Goal: Information Seeking & Learning: Check status

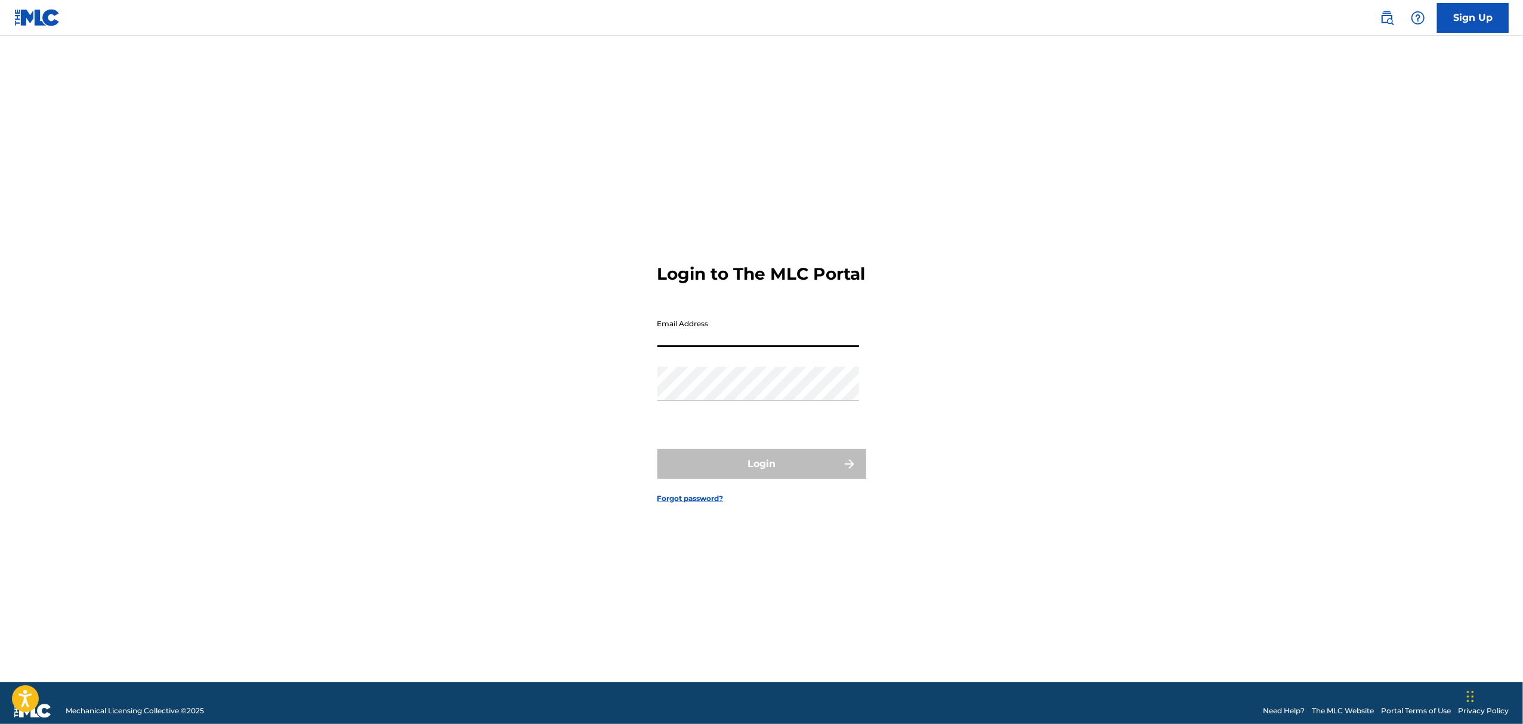
click at [736, 346] on input "Email Address" at bounding box center [758, 330] width 202 height 34
type input "[EMAIL_ADDRESS][DOMAIN_NAME]"
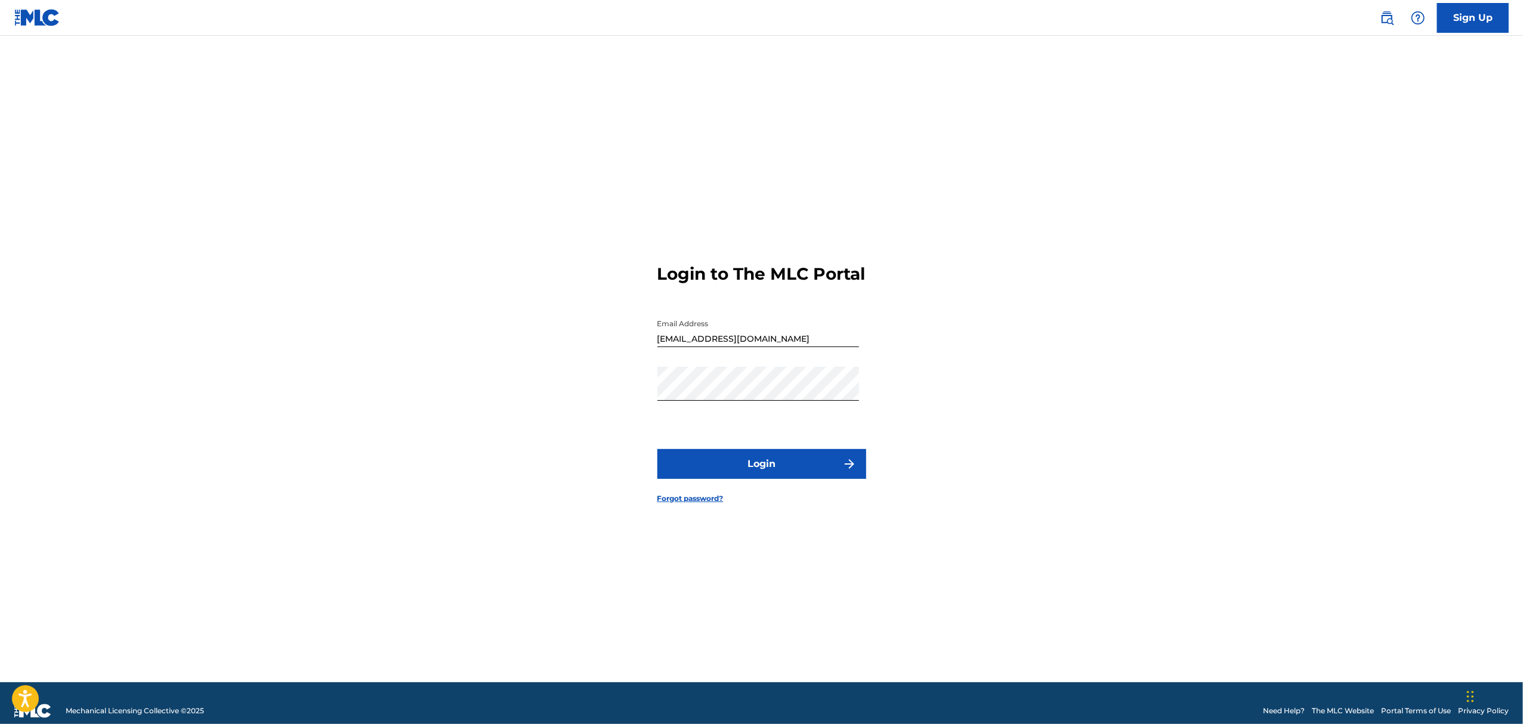
click at [731, 467] on button "Login" at bounding box center [761, 464] width 209 height 30
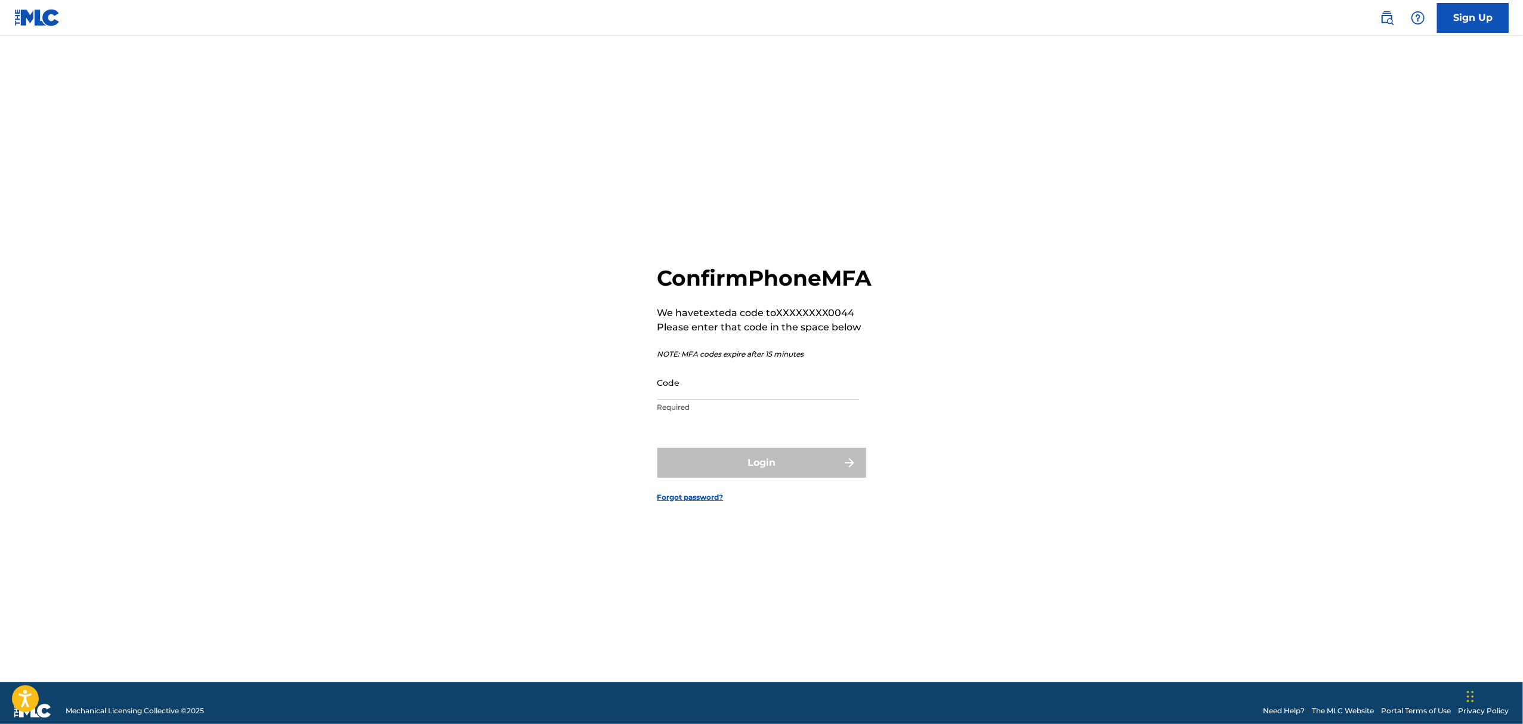
click at [177, 480] on main "Confirm Phone MFA We have texted a code to XXXXXXXX0044 Please enter that code …" at bounding box center [761, 359] width 1523 height 647
click at [766, 387] on input "Code" at bounding box center [758, 383] width 202 height 34
type input "189081"
click at [657, 448] on button "Login" at bounding box center [761, 463] width 209 height 30
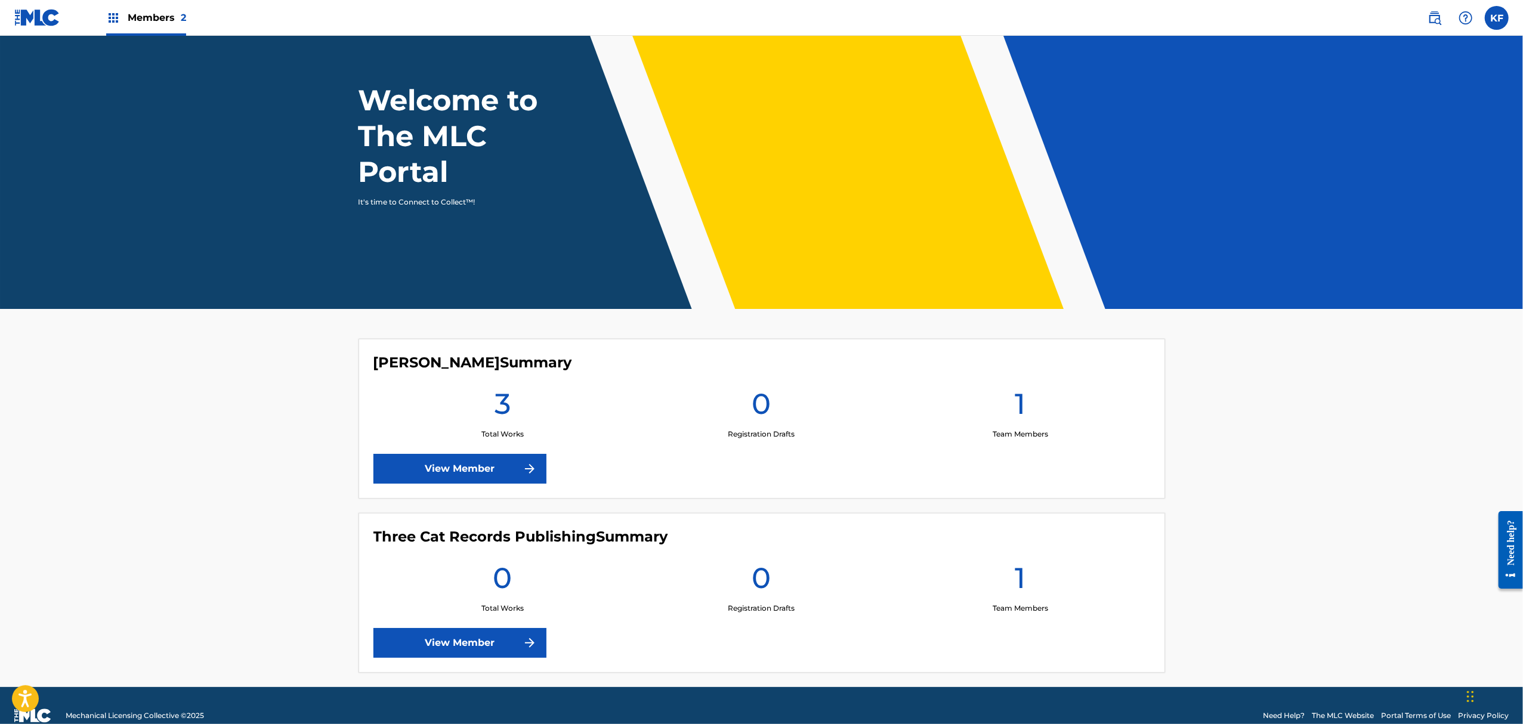
scroll to position [61, 0]
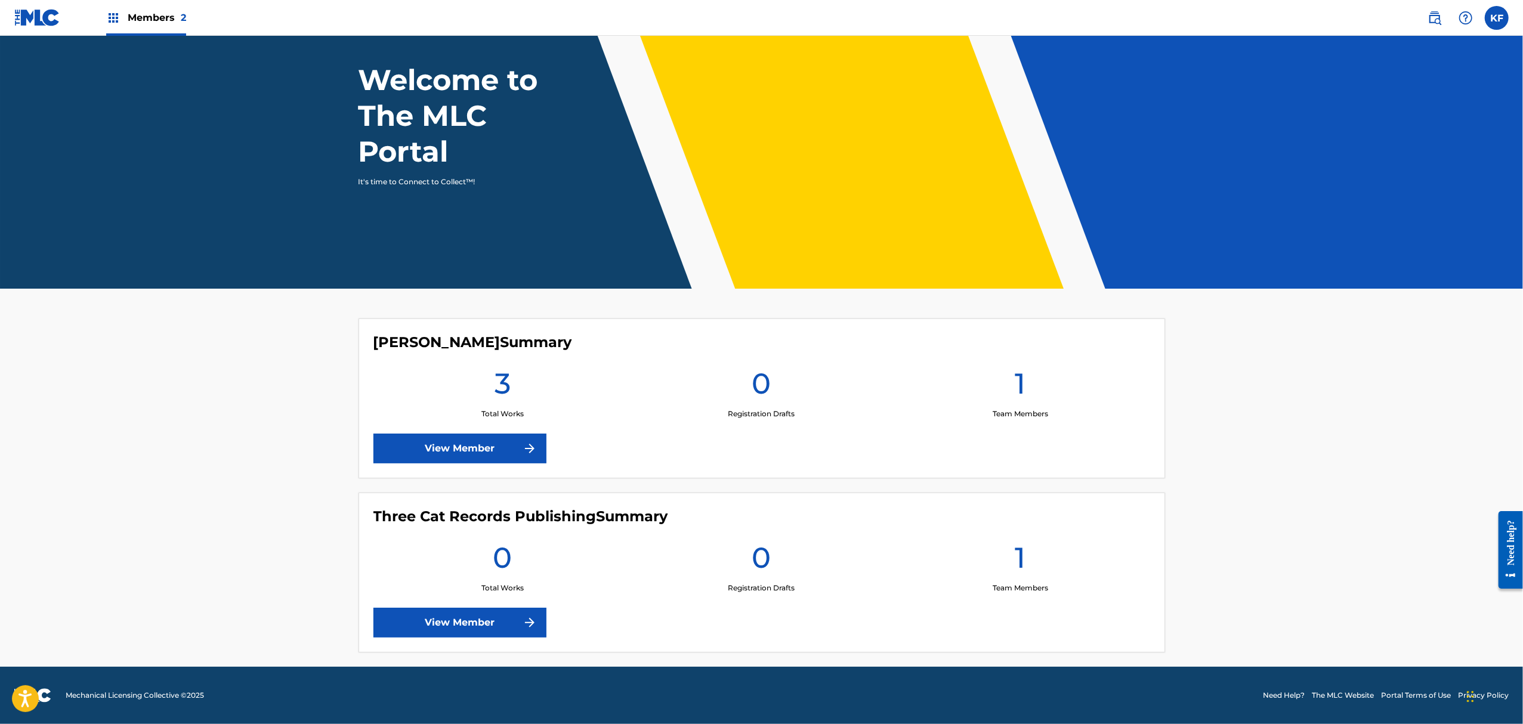
click at [493, 449] on link "View Member" at bounding box center [459, 449] width 173 height 30
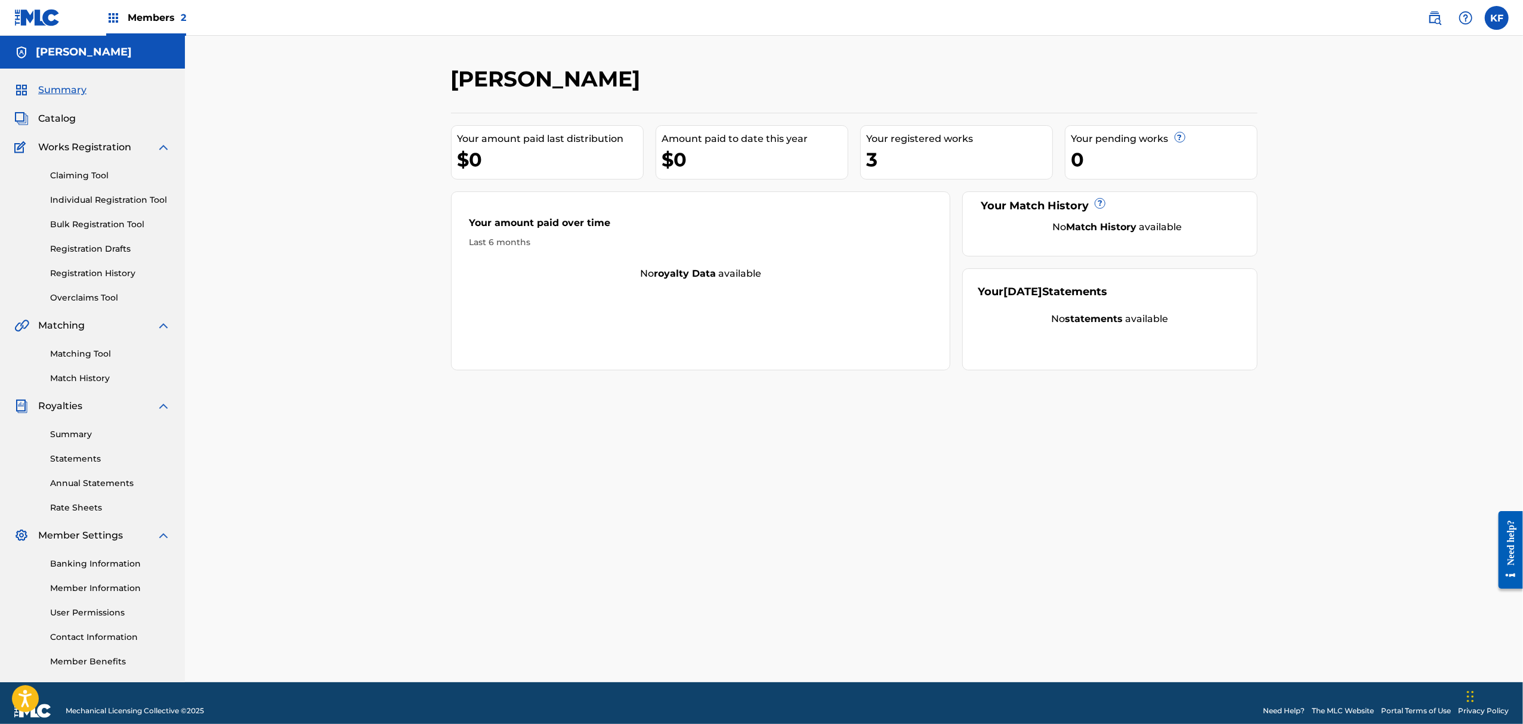
click at [95, 356] on link "Matching Tool" at bounding box center [110, 354] width 121 height 13
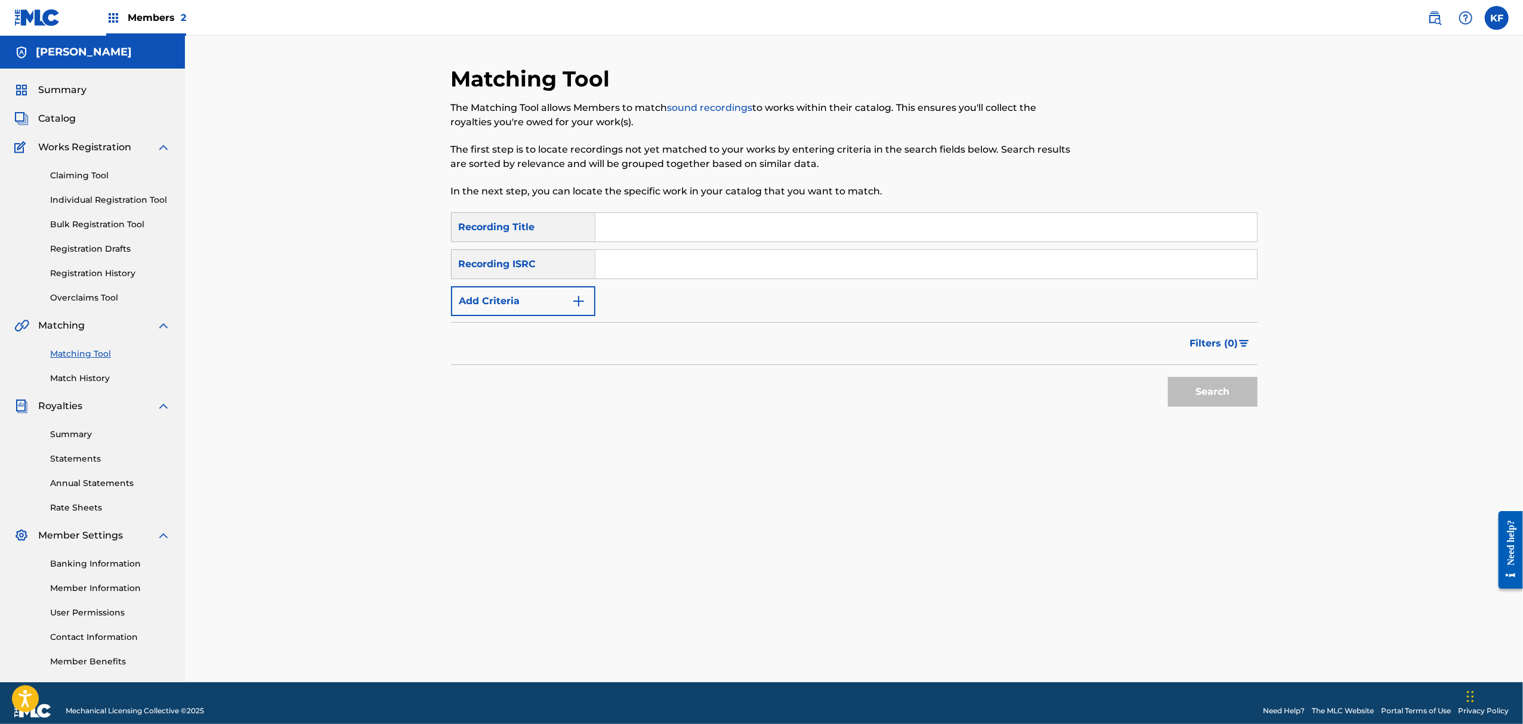
click at [93, 369] on div "Matching Tool Match History" at bounding box center [92, 359] width 156 height 52
click at [93, 378] on link "Match History" at bounding box center [110, 378] width 121 height 13
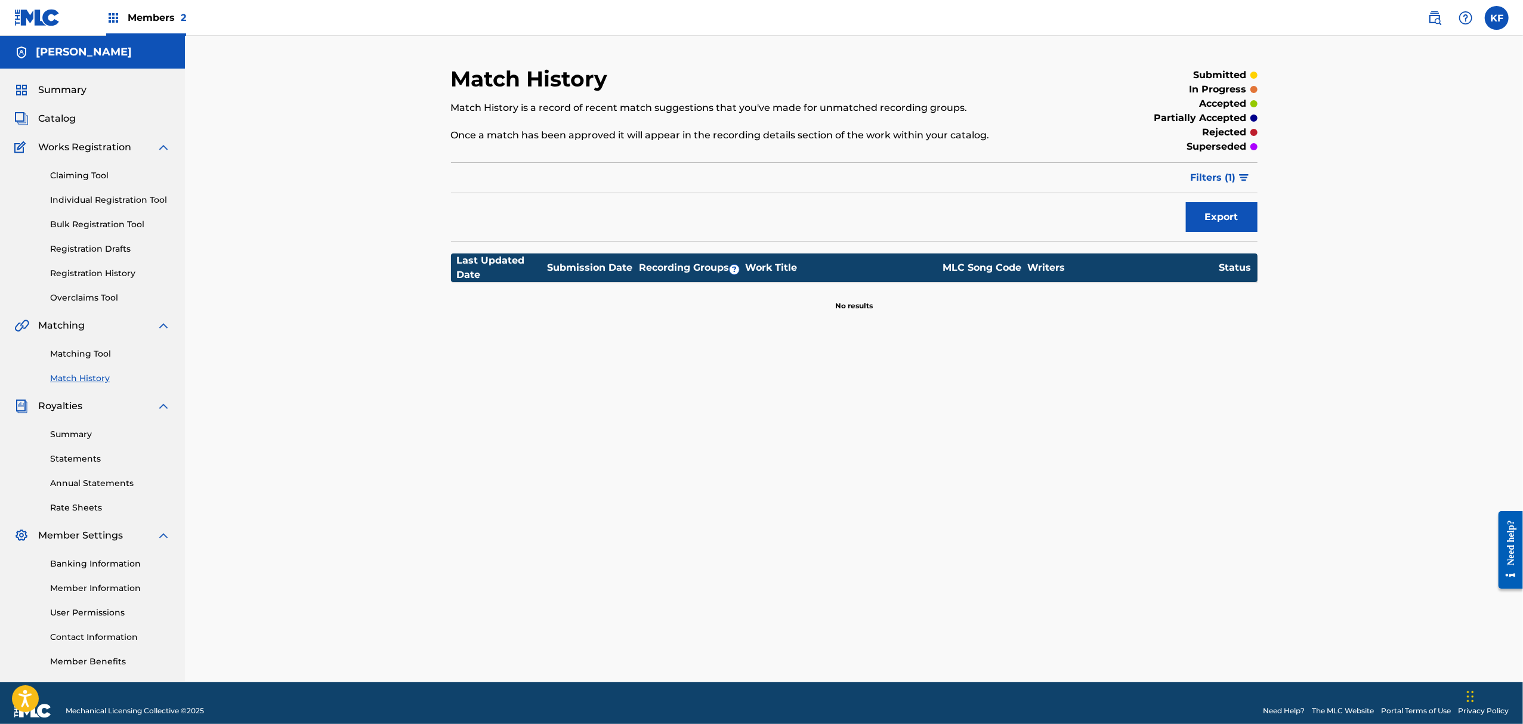
click at [53, 402] on span "Royalties" at bounding box center [60, 406] width 44 height 14
click at [66, 433] on link "Summary" at bounding box center [110, 434] width 121 height 13
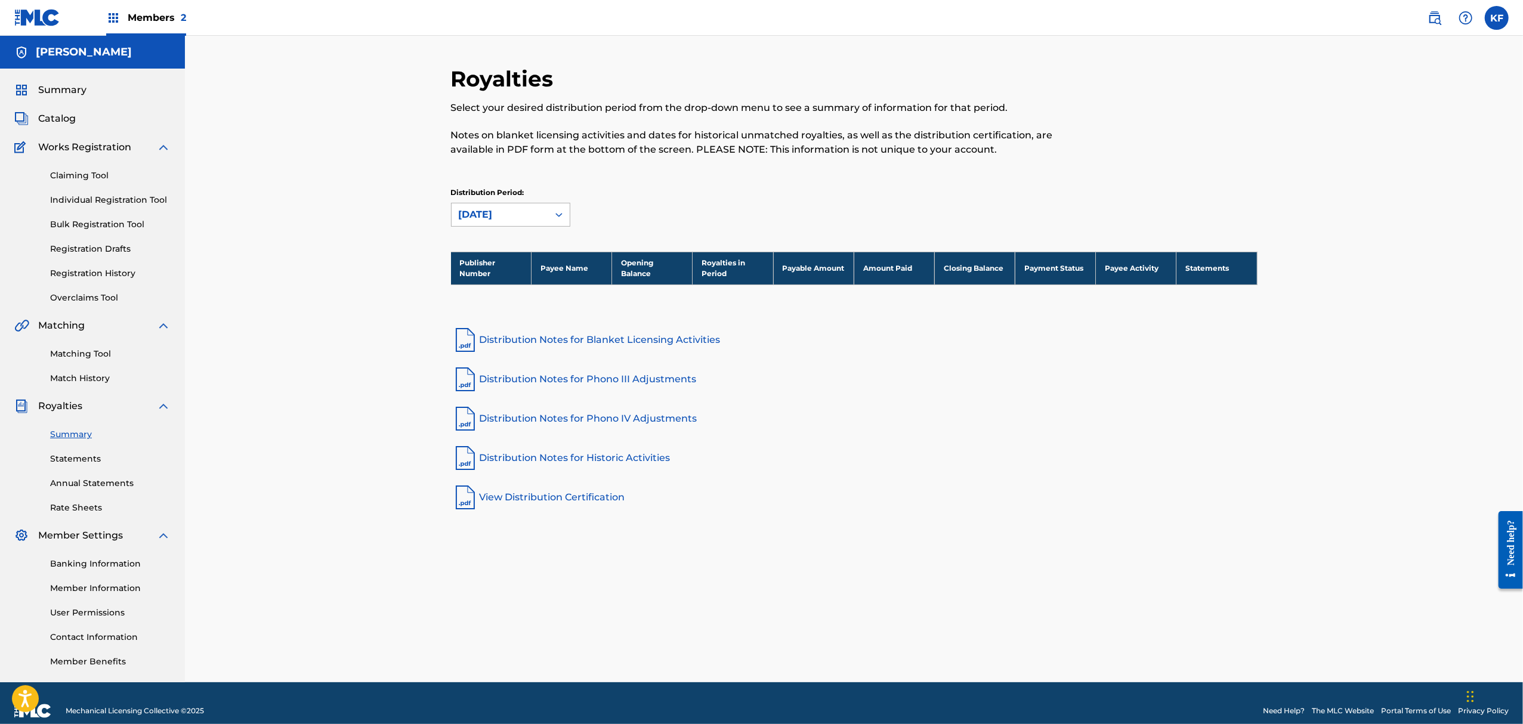
click at [523, 210] on div "[DATE]" at bounding box center [500, 215] width 82 height 14
click at [495, 267] on div "[DATE]" at bounding box center [511, 272] width 118 height 30
click at [89, 457] on link "Statements" at bounding box center [110, 459] width 121 height 13
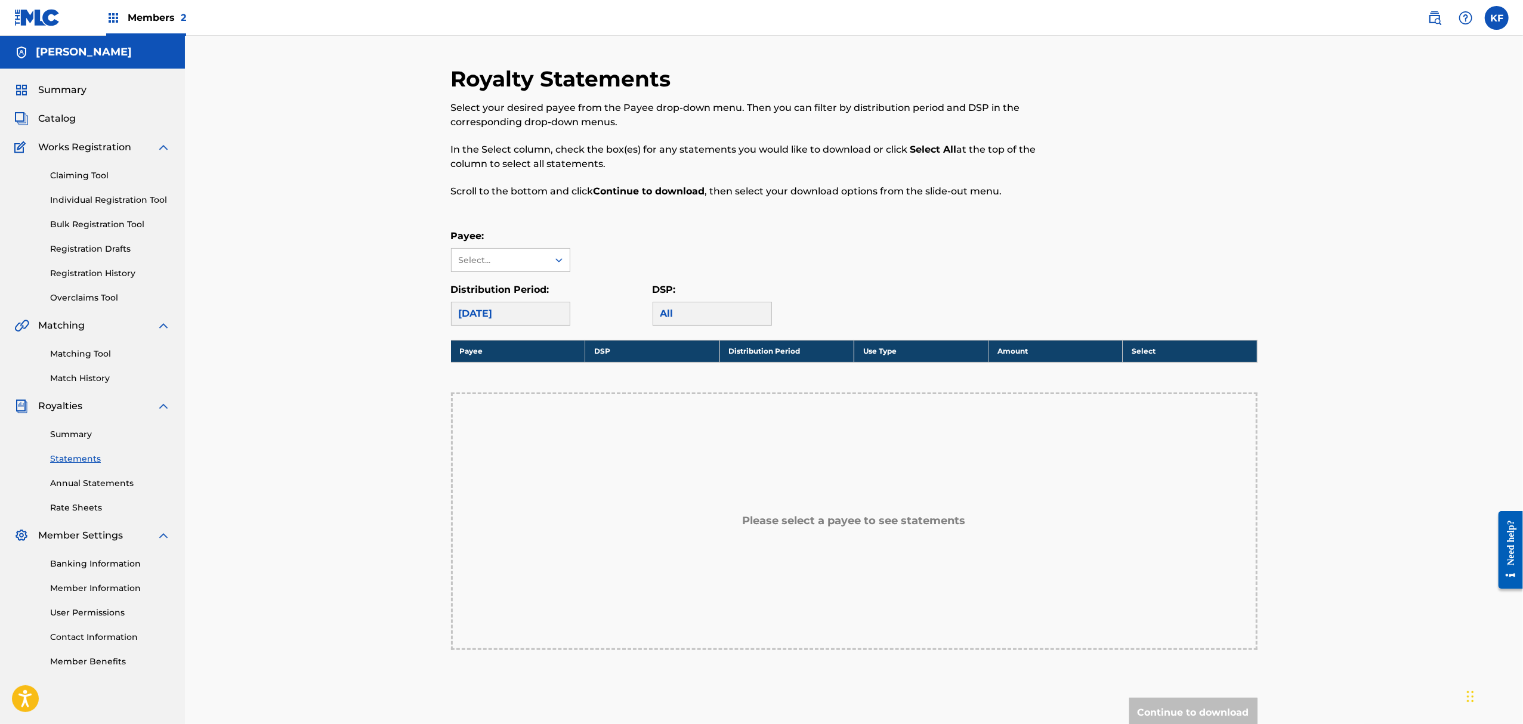
click at [504, 311] on div "[DATE]" at bounding box center [510, 314] width 119 height 24
click at [488, 318] on div "[DATE]" at bounding box center [510, 314] width 119 height 24
drag, startPoint x: 545, startPoint y: 320, endPoint x: 540, endPoint y: 307, distance: 14.7
click at [545, 320] on div "[DATE]" at bounding box center [510, 314] width 119 height 24
click at [538, 267] on div "Select..." at bounding box center [500, 260] width 97 height 23
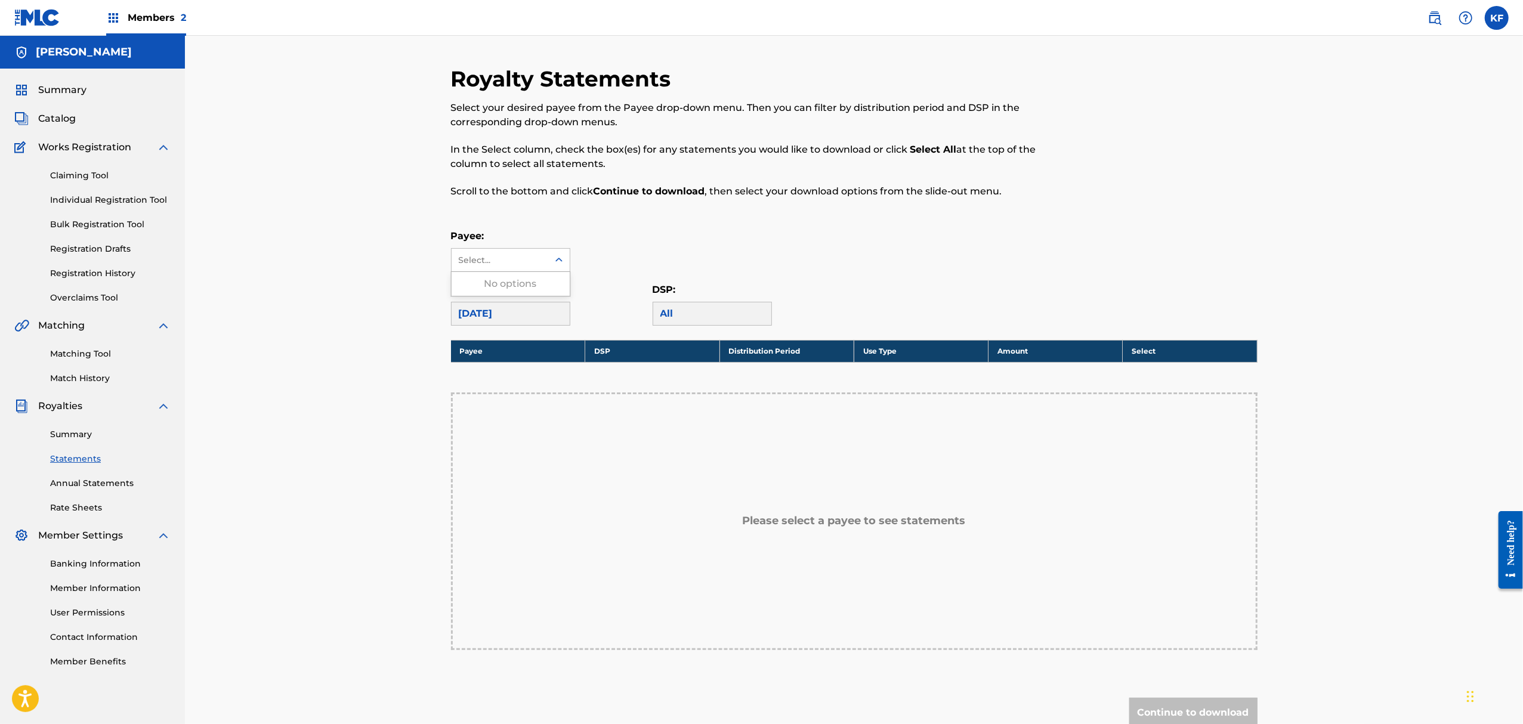
click at [514, 289] on div "No options" at bounding box center [511, 284] width 118 height 24
click at [606, 249] on div "Payee: Use Up and Down to choose options, press Enter to select the currently f…" at bounding box center [854, 250] width 807 height 43
click at [96, 480] on link "Annual Statements" at bounding box center [110, 483] width 121 height 13
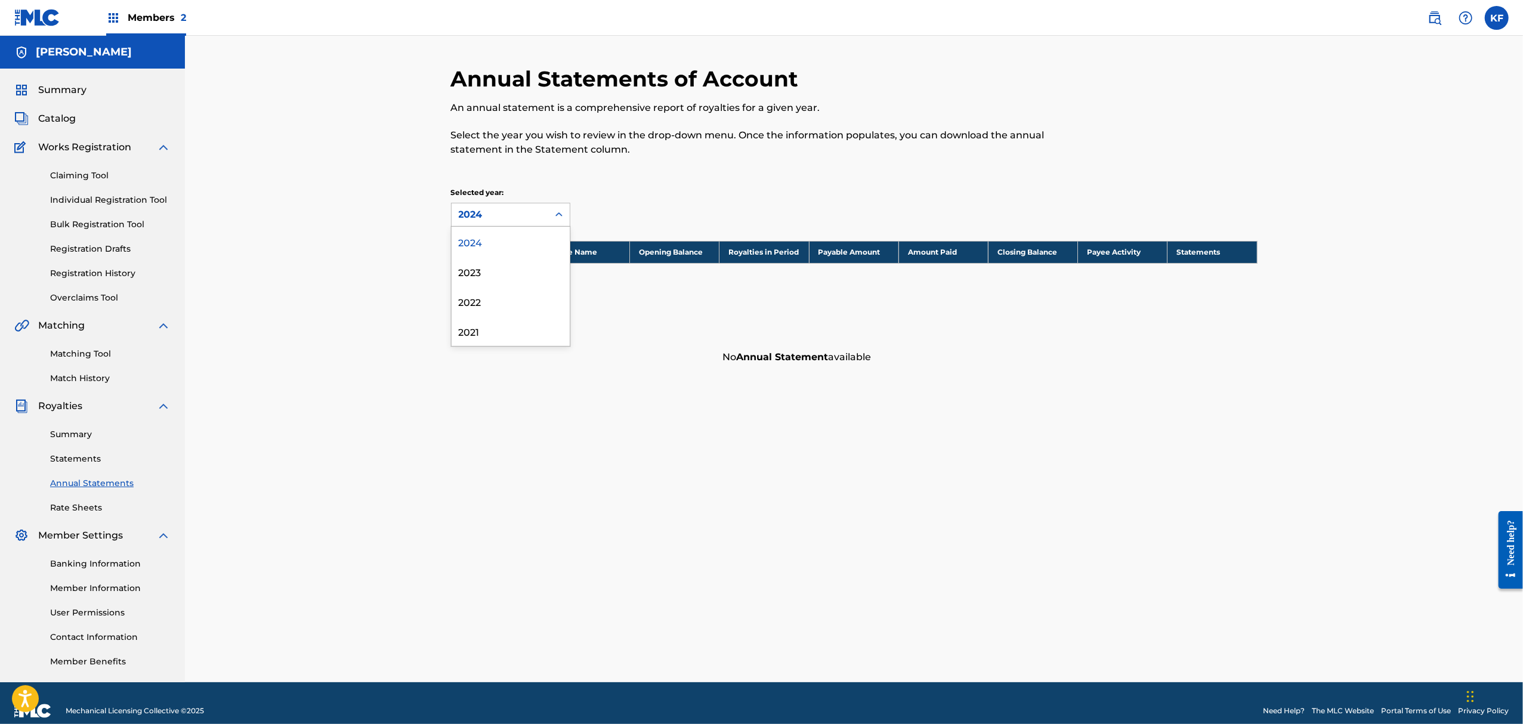
click at [552, 227] on div "4 results available. Use Up and Down to choose options, press Enter to select t…" at bounding box center [510, 215] width 119 height 24
drag, startPoint x: 548, startPoint y: 171, endPoint x: 399, endPoint y: 180, distance: 149.4
click at [533, 172] on div "Annual Statements of Account An annual statement is a comprehensive report of r…" at bounding box center [854, 218] width 807 height 305
click at [97, 504] on link "Rate Sheets" at bounding box center [110, 508] width 121 height 13
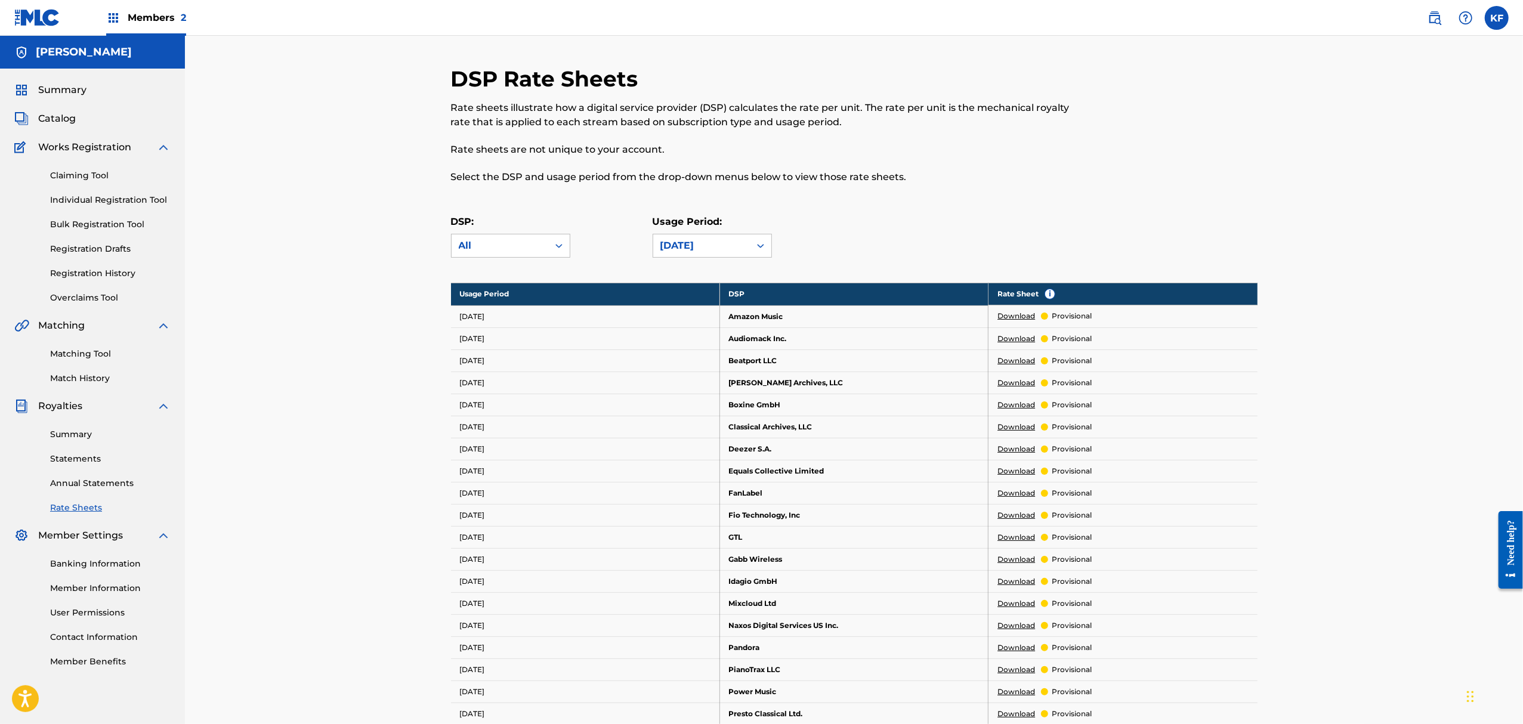
click at [84, 430] on link "Summary" at bounding box center [110, 434] width 121 height 13
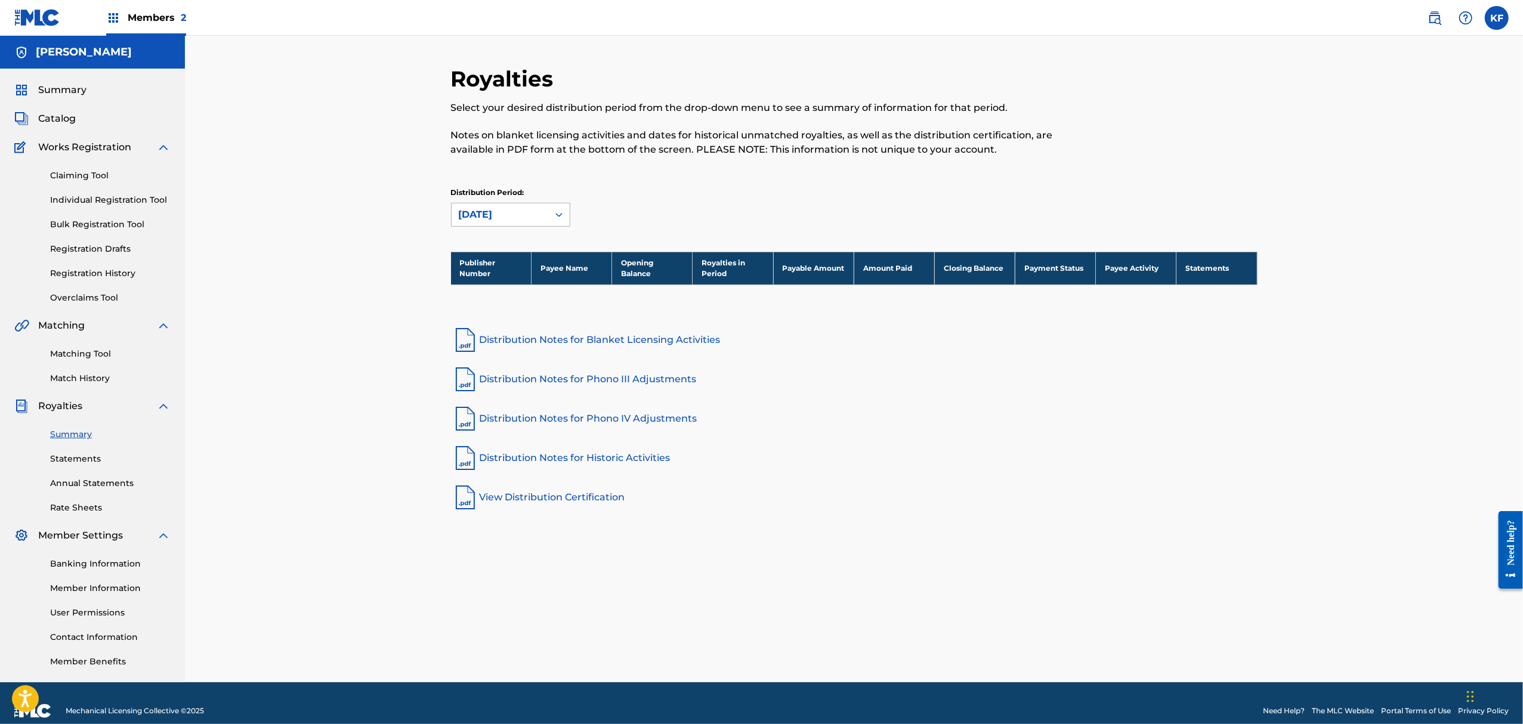
click at [461, 220] on div "[DATE]" at bounding box center [500, 215] width 82 height 14
click at [468, 278] on div "[DATE]" at bounding box center [511, 272] width 118 height 30
click at [92, 146] on span "Works Registration" at bounding box center [84, 147] width 93 height 14
click at [79, 277] on link "Registration History" at bounding box center [110, 273] width 121 height 13
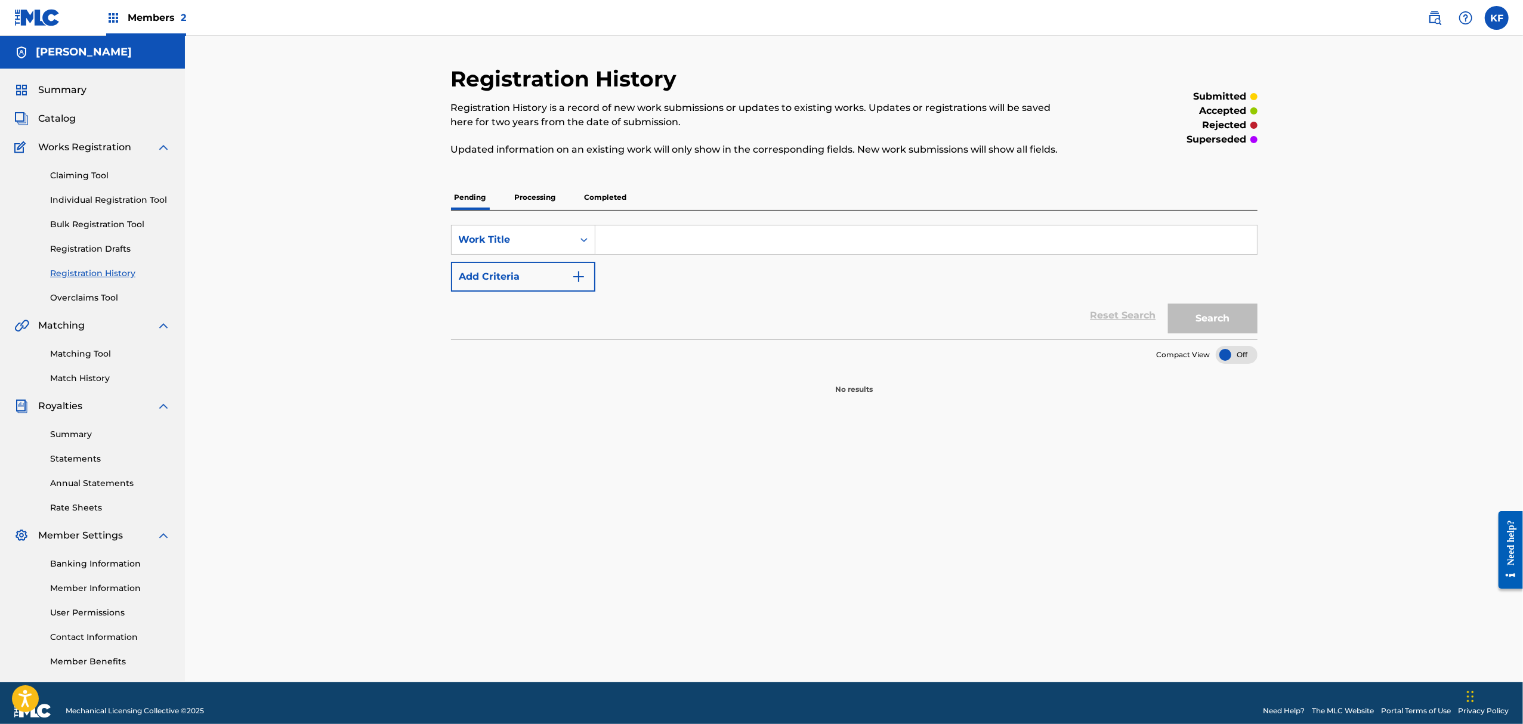
click at [529, 196] on p "Processing" at bounding box center [535, 197] width 48 height 25
click at [613, 192] on p "Completed" at bounding box center [606, 197] width 50 height 25
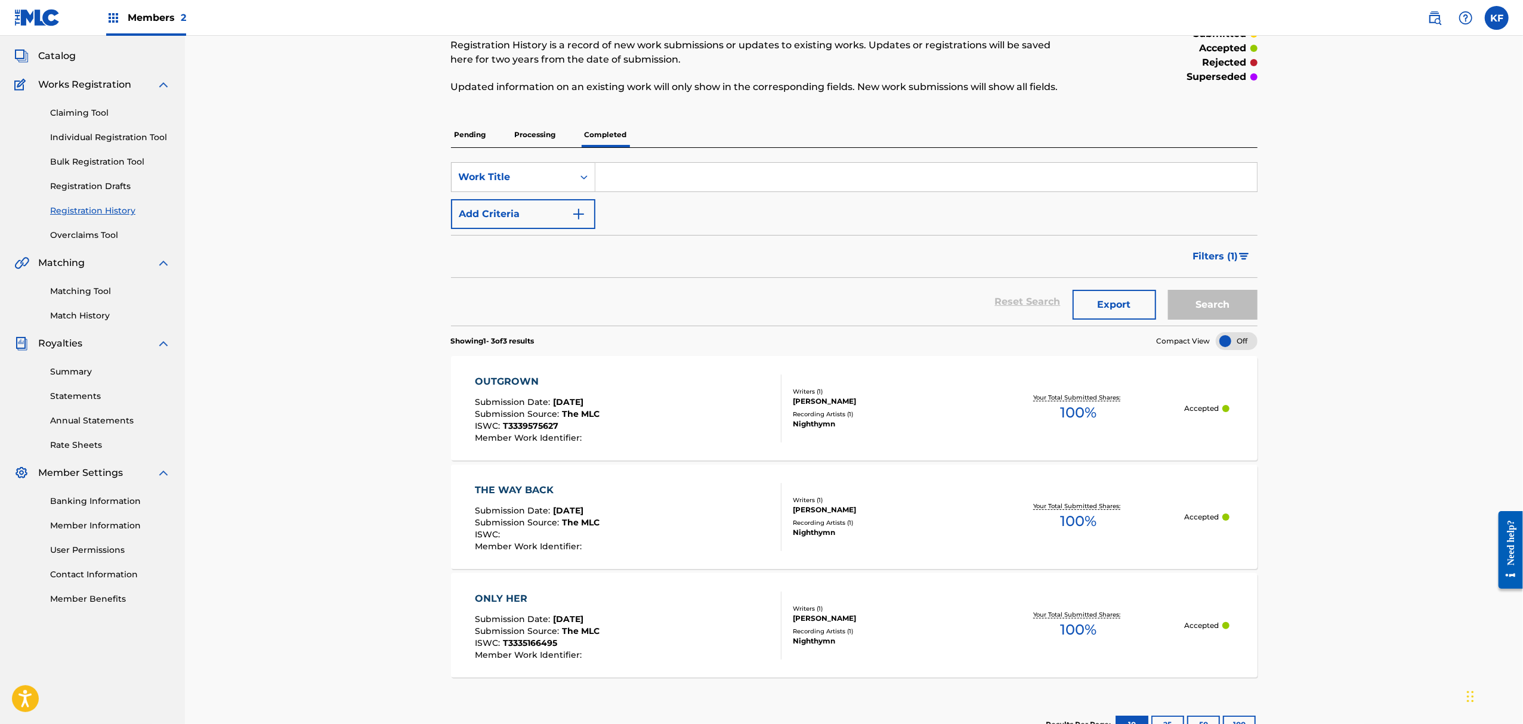
scroll to position [149, 0]
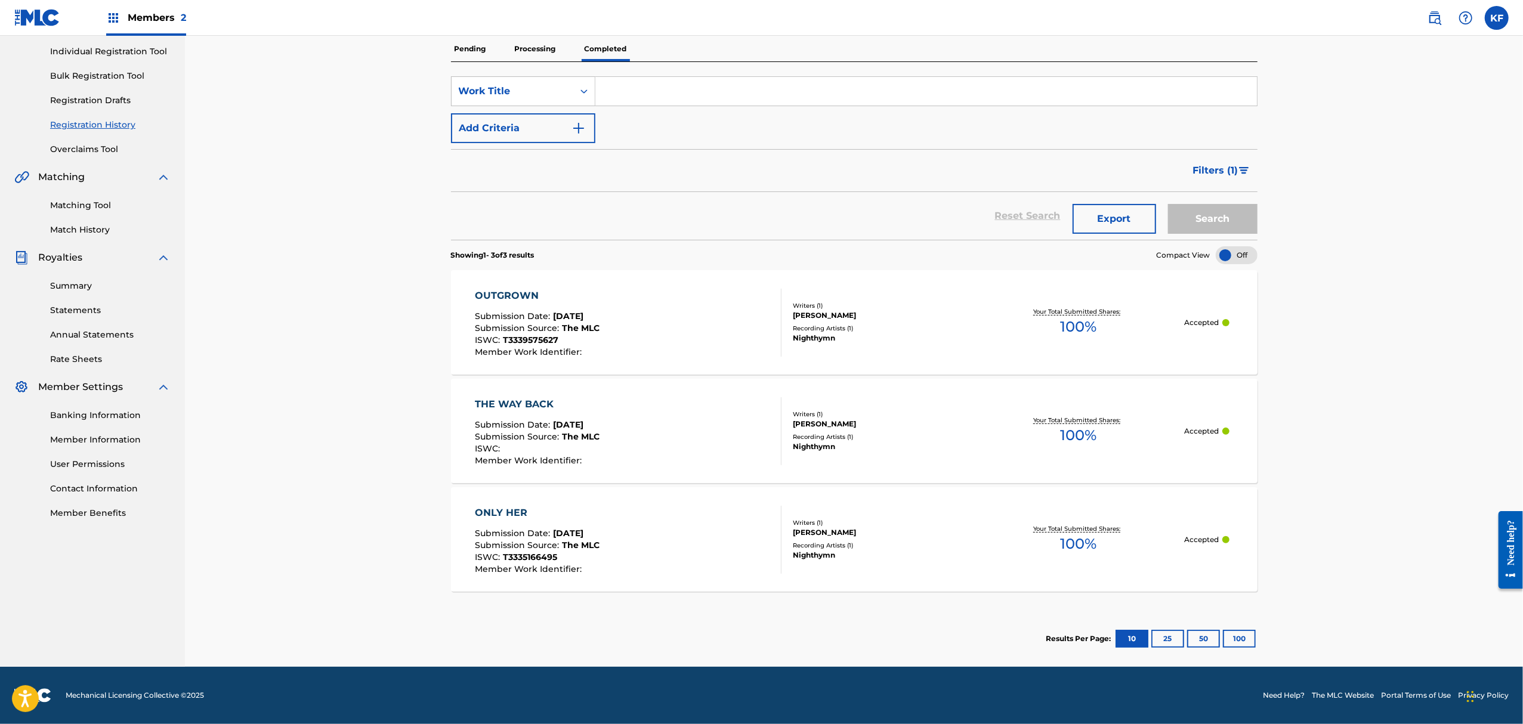
drag, startPoint x: 220, startPoint y: 113, endPoint x: 320, endPoint y: 60, distance: 112.9
click at [220, 113] on div "Registration History Registration History is a record of new work submissions o…" at bounding box center [854, 277] width 1338 height 780
click at [662, 434] on div "THE WAY BACK Submission Date : [DATE] Submission Source : The MLC ISWC : Member…" at bounding box center [628, 431] width 307 height 68
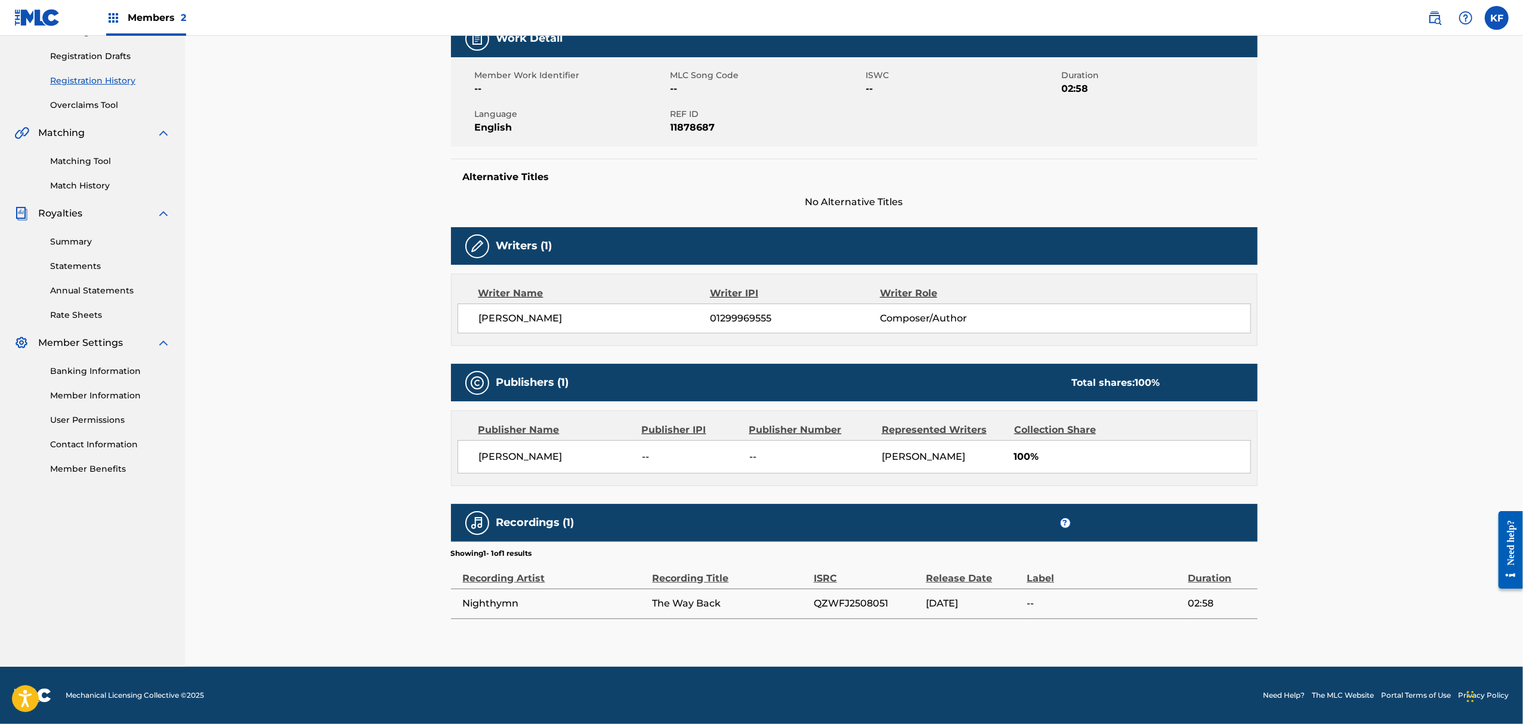
scroll to position [115, 0]
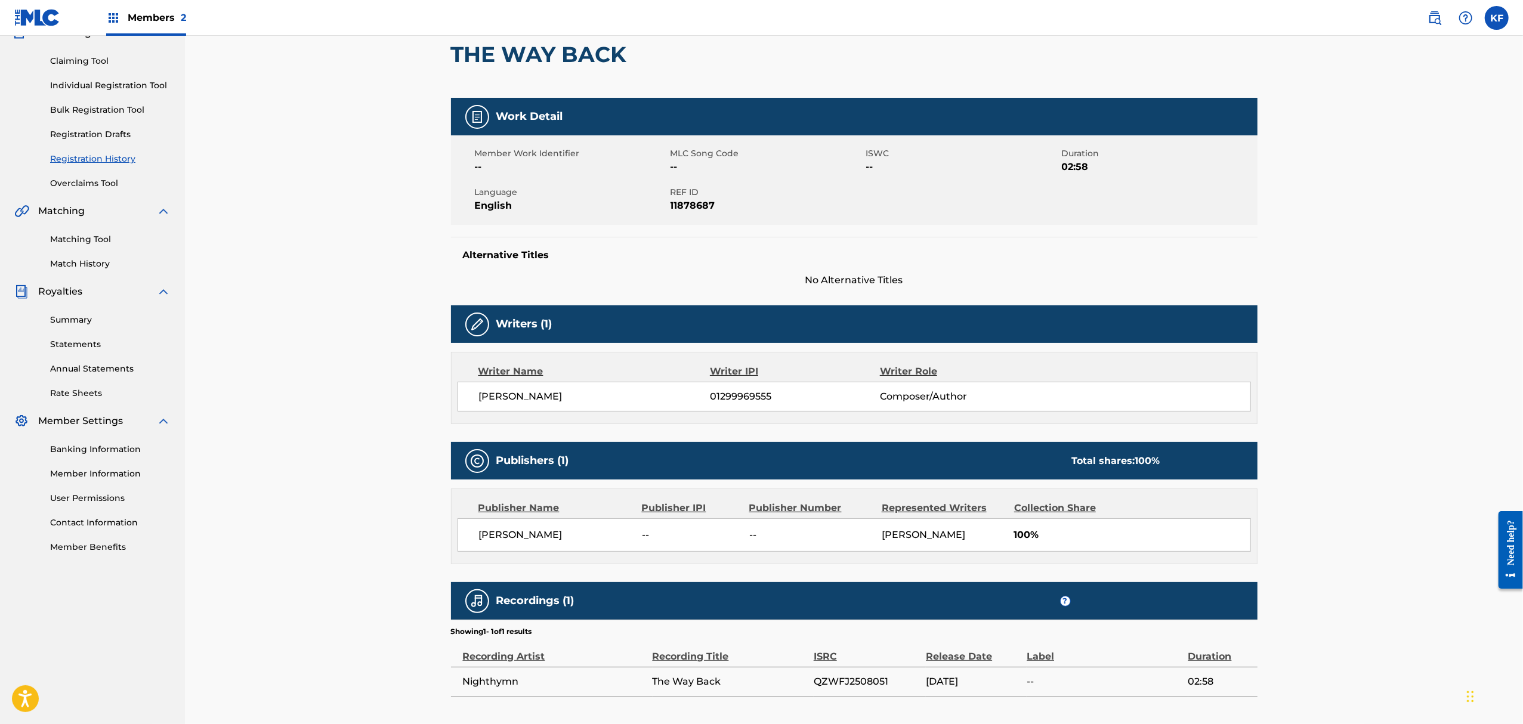
click at [859, 173] on span "--" at bounding box center [767, 167] width 193 height 14
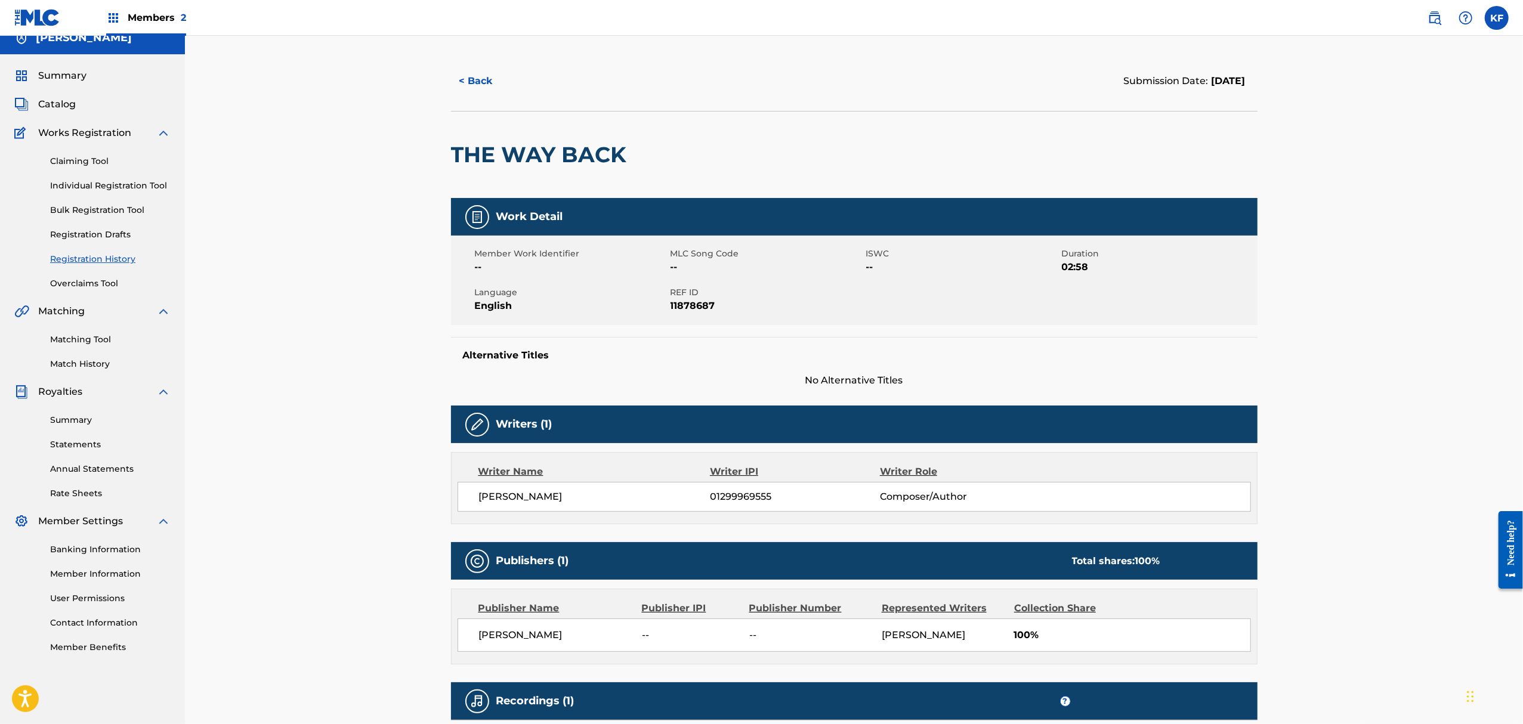
scroll to position [0, 0]
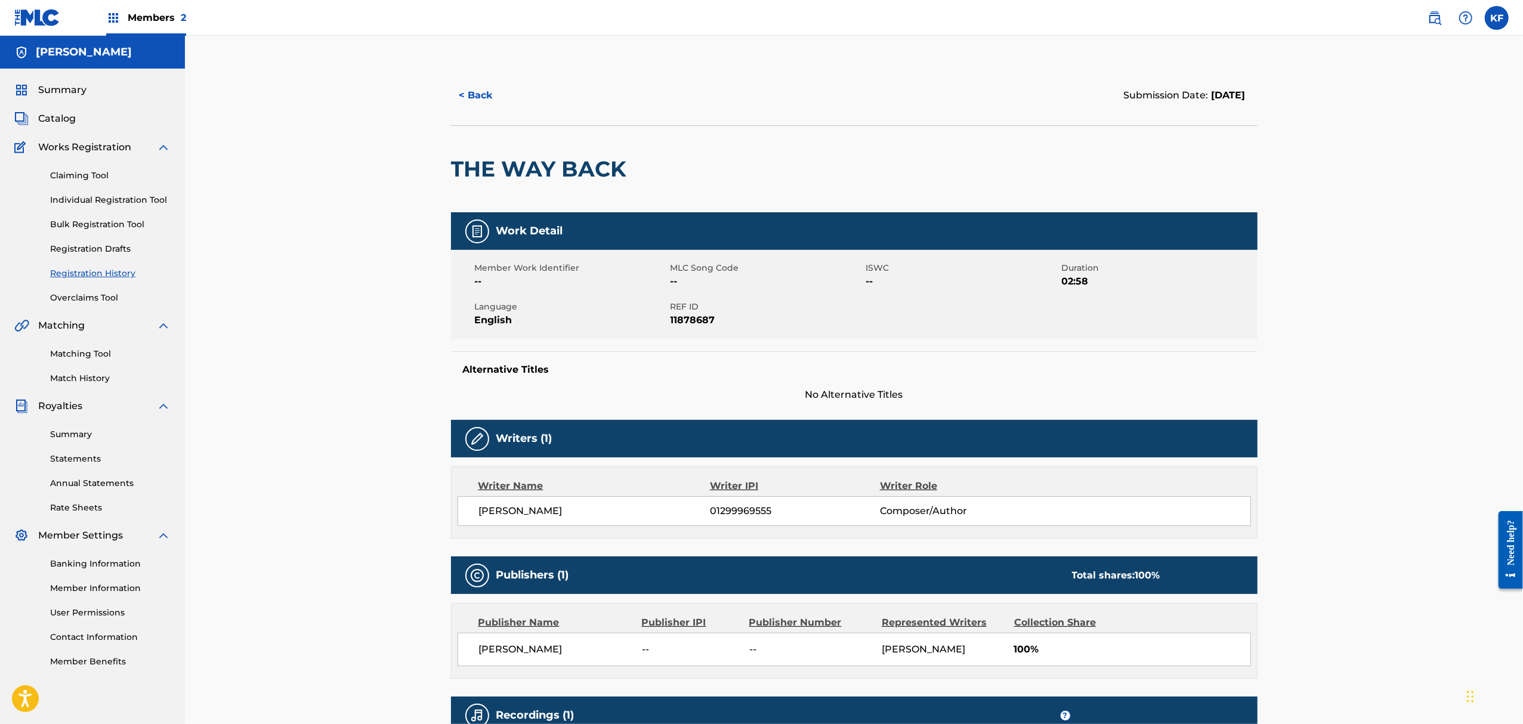
click at [447, 413] on div "< Back Submission Date: [DATE] THE WAY BACK Work Detail Member Work Identifier …" at bounding box center [854, 463] width 835 height 794
click at [702, 285] on span "--" at bounding box center [767, 281] width 193 height 14
click at [108, 275] on link "Registration History" at bounding box center [110, 273] width 121 height 13
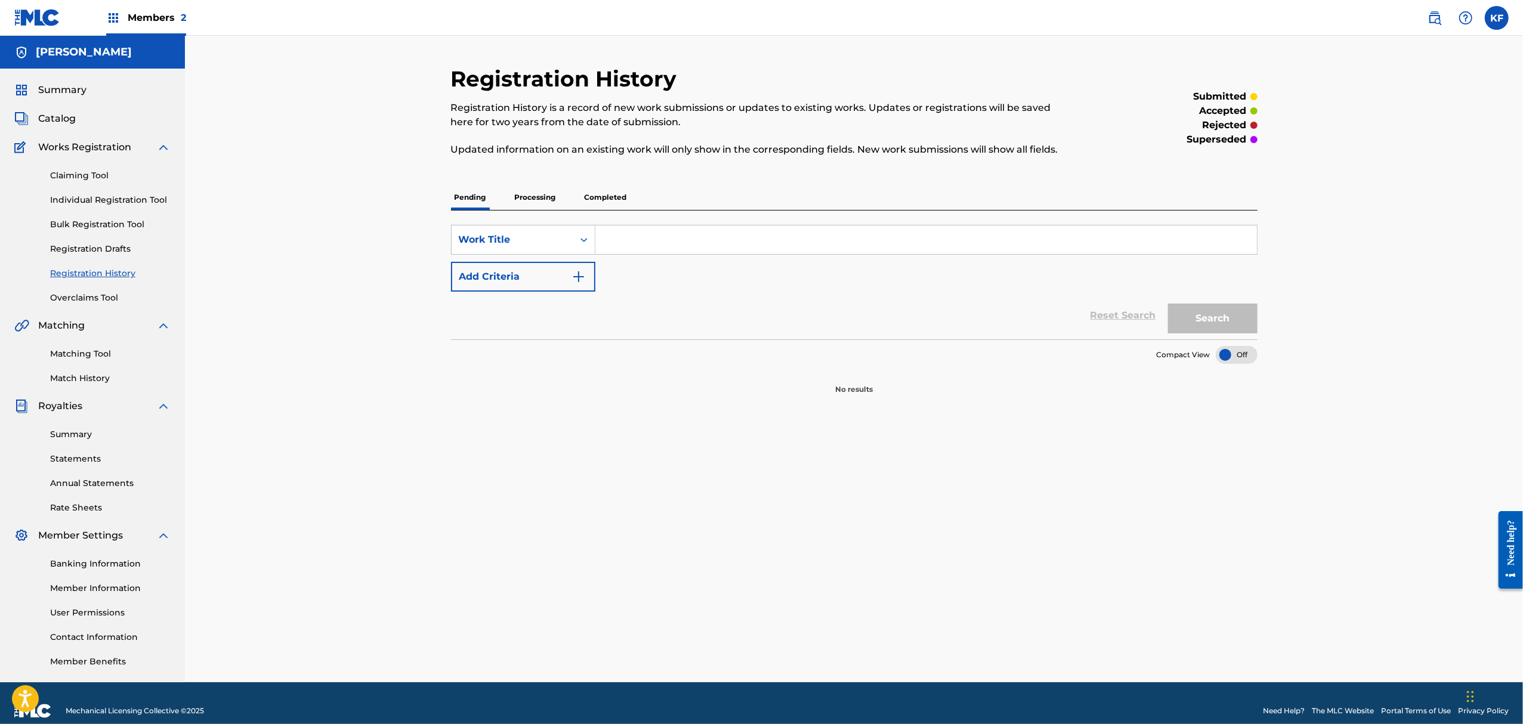
click at [525, 203] on p "Processing" at bounding box center [535, 197] width 48 height 25
click at [602, 198] on p "Completed" at bounding box center [606, 197] width 50 height 25
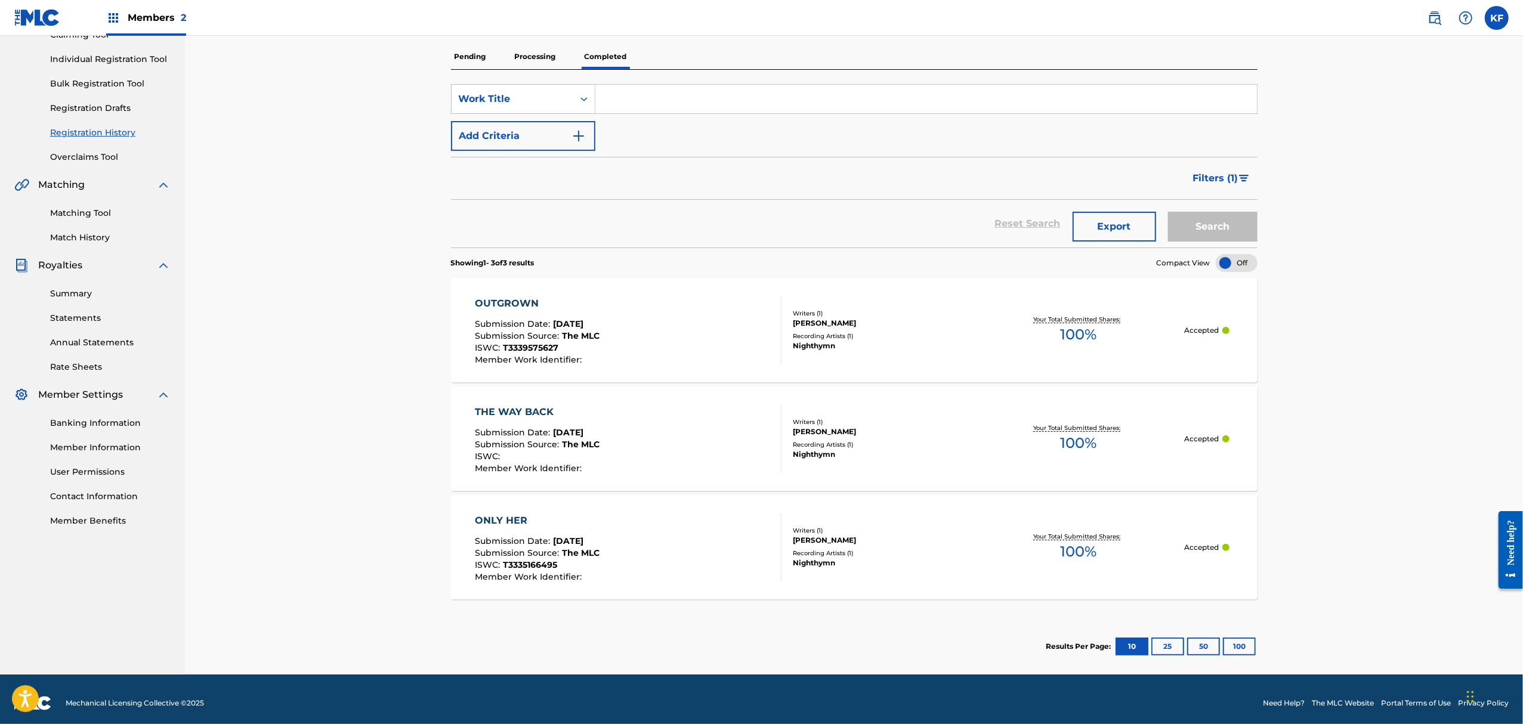
scroll to position [149, 0]
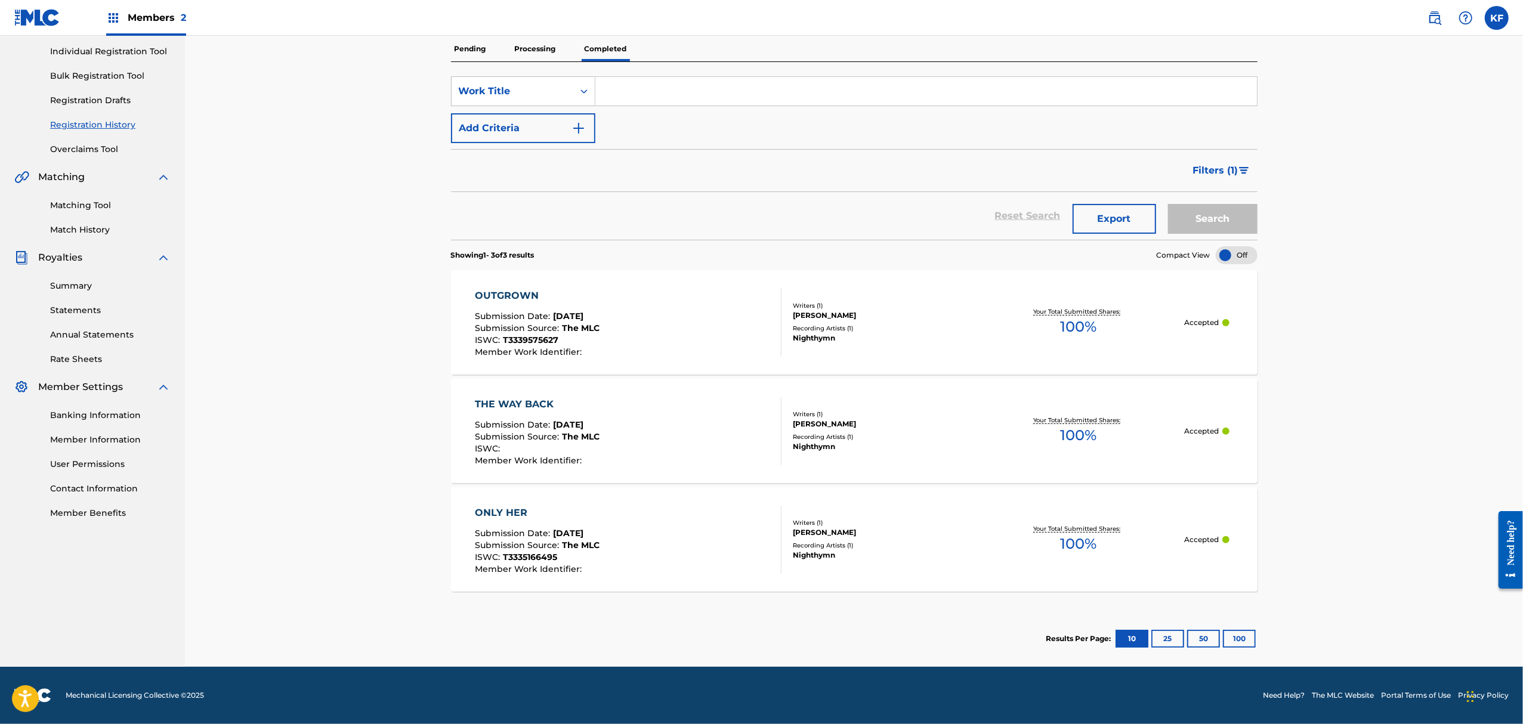
drag, startPoint x: 328, startPoint y: 478, endPoint x: 339, endPoint y: 473, distance: 12.3
click at [328, 478] on div "Registration History Registration History is a record of new work submissions o…" at bounding box center [854, 277] width 1338 height 780
click at [685, 446] on div "THE WAY BACK Submission Date : [DATE] Submission Source : The MLC ISWC : Member…" at bounding box center [628, 431] width 307 height 68
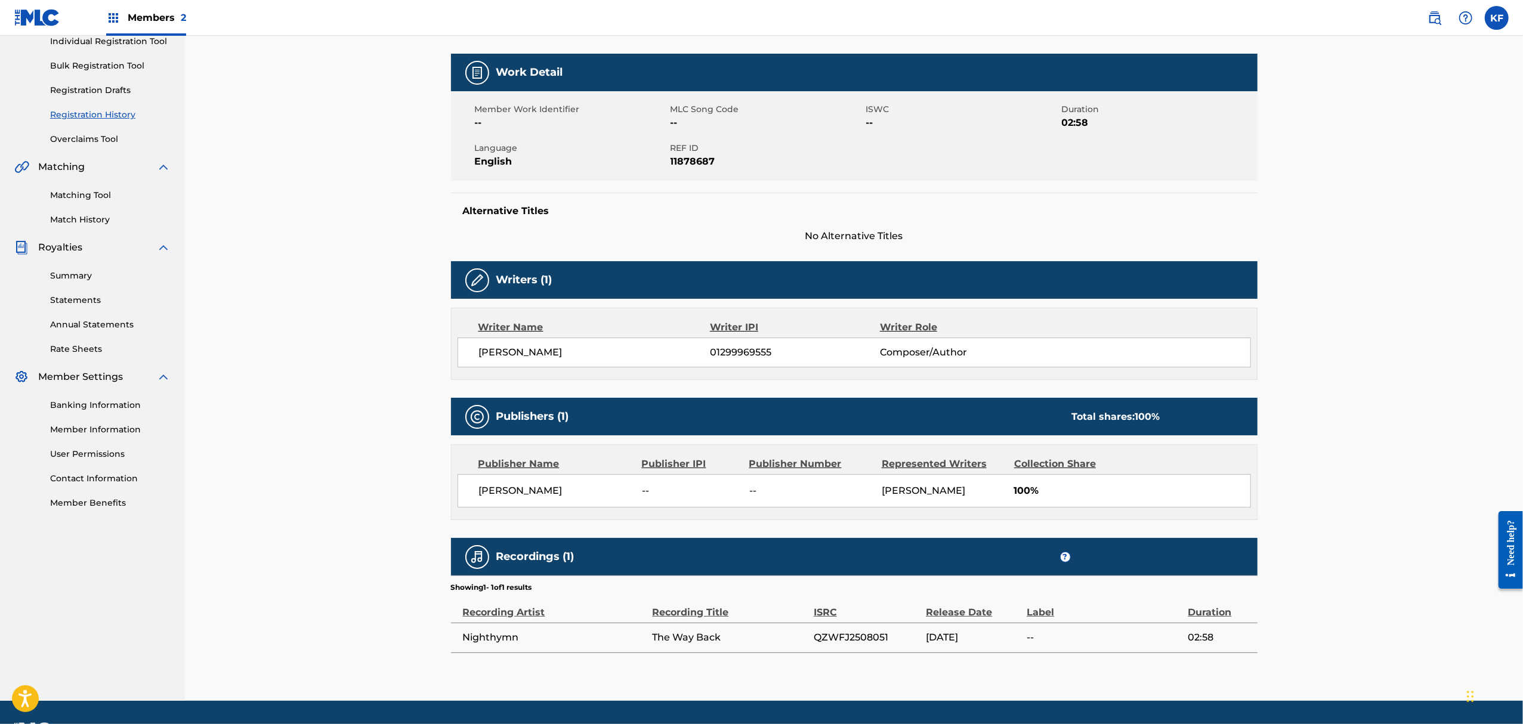
scroll to position [79, 0]
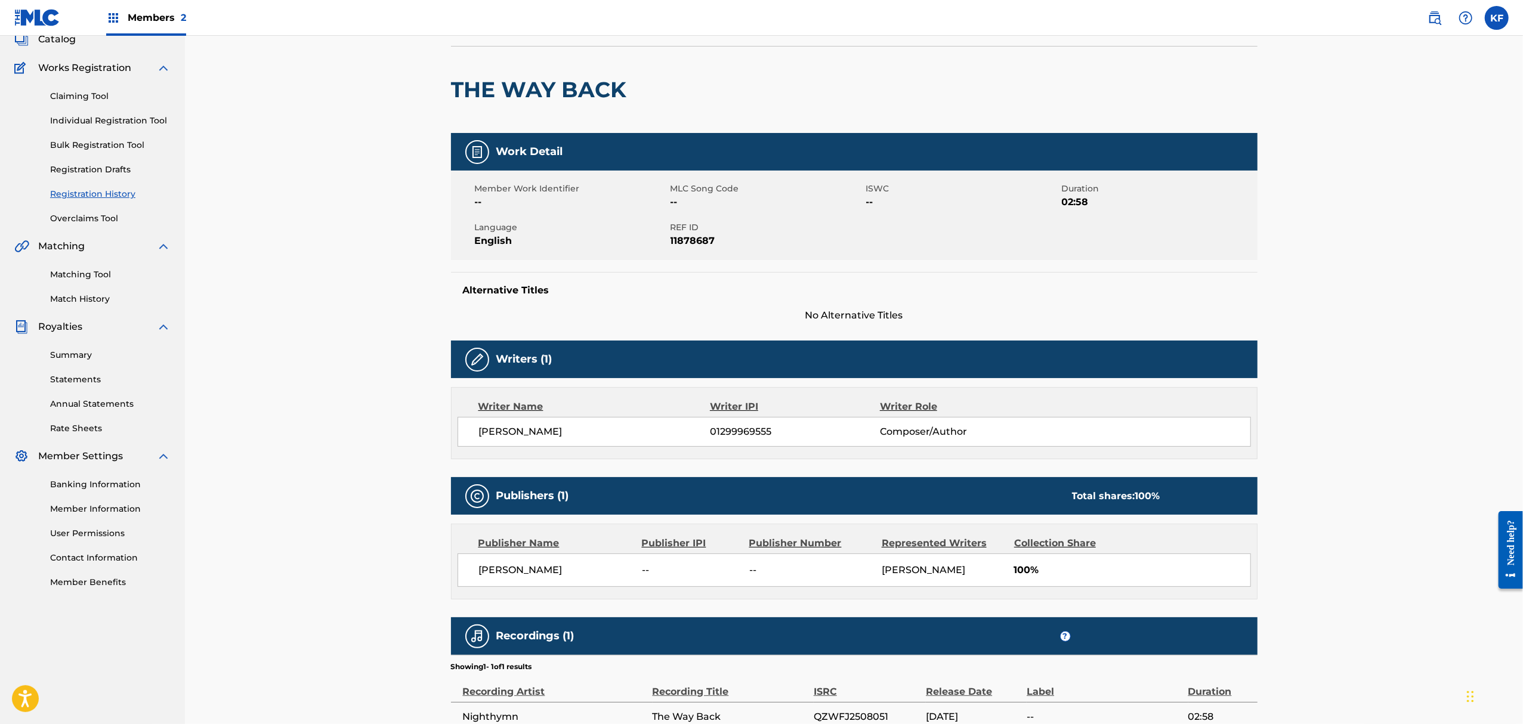
click at [373, 420] on div "< Back Submission Date: [DATE] THE WAY BACK Work Detail Member Work Identifier …" at bounding box center [854, 368] width 1338 height 824
click at [475, 356] on img at bounding box center [477, 360] width 14 height 14
click at [480, 360] on img at bounding box center [477, 360] width 14 height 14
click at [805, 210] on div "Member Work Identifier -- MLC Song Code -- ISWC -- Duration 02:58 Language Engl…" at bounding box center [854, 215] width 807 height 89
drag, startPoint x: 248, startPoint y: 246, endPoint x: 274, endPoint y: 215, distance: 40.2
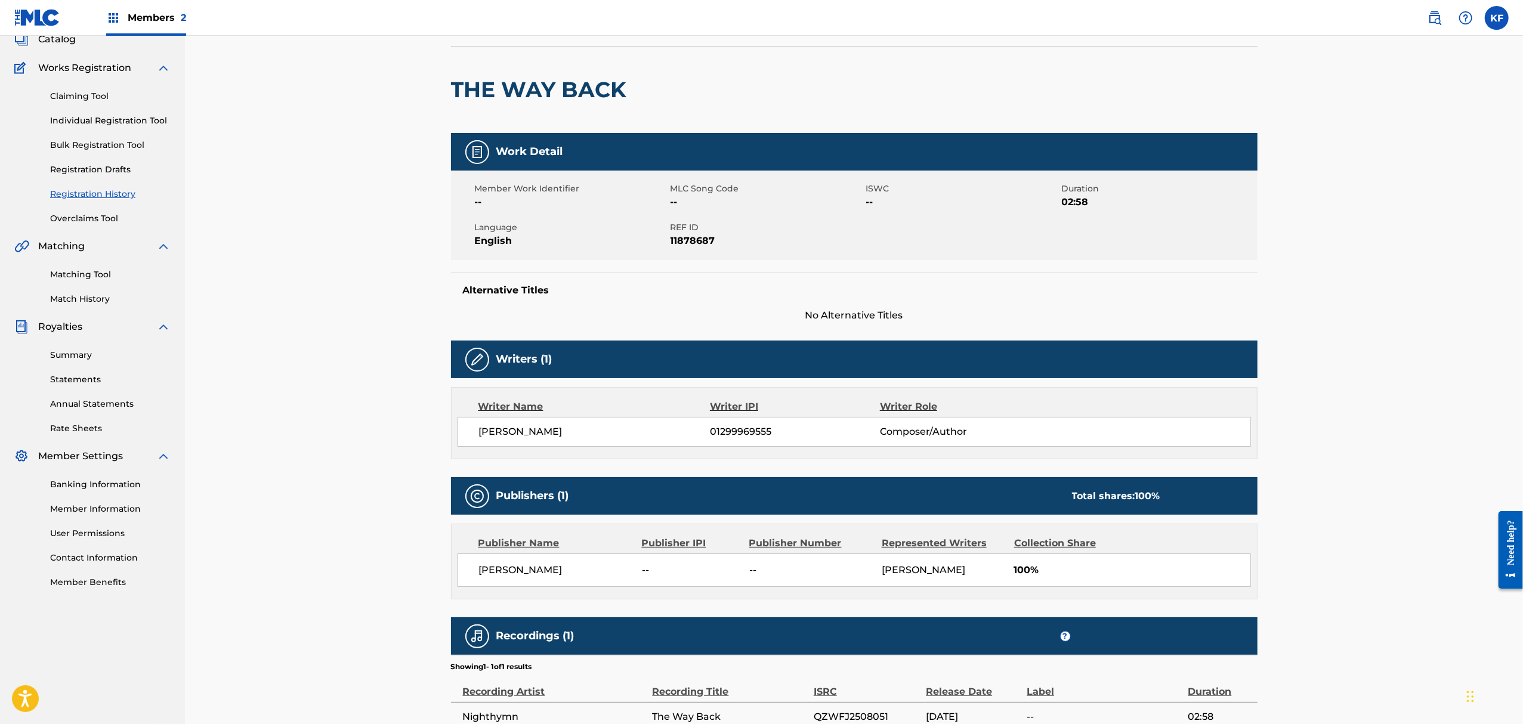
click at [246, 246] on div "< Back Submission Date: [DATE] THE WAY BACK Work Detail Member Work Identifier …" at bounding box center [854, 368] width 1338 height 824
